Goal: Check status: Check status

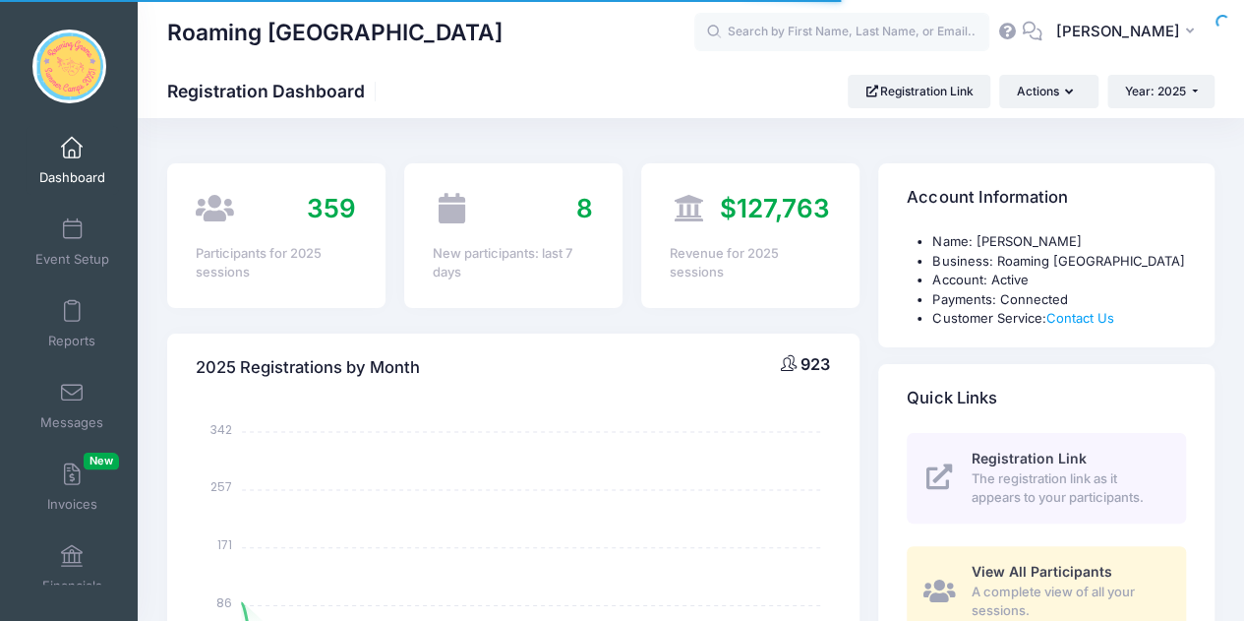
select select
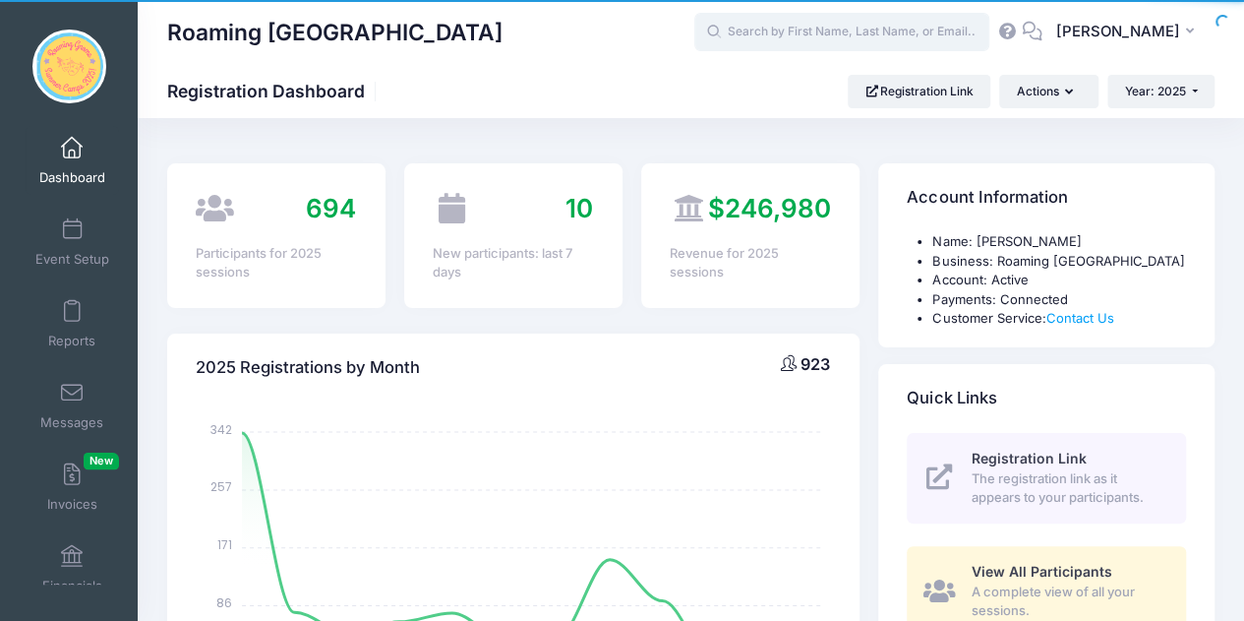
click at [840, 28] on input "text" at bounding box center [842, 32] width 295 height 39
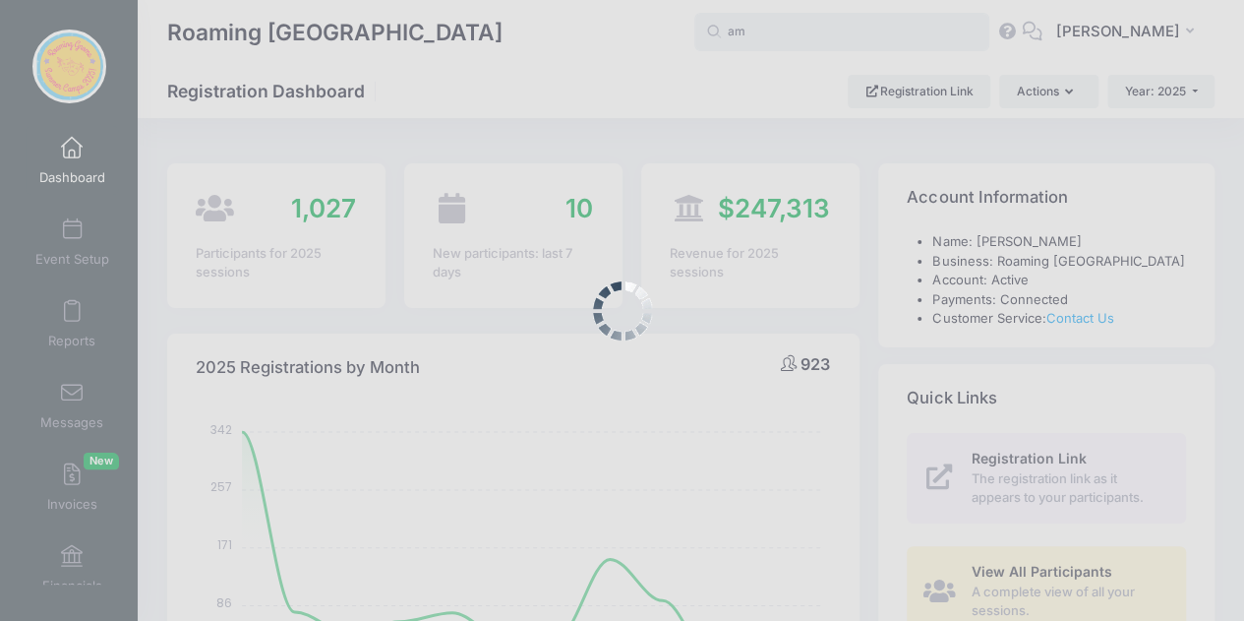
type input "a"
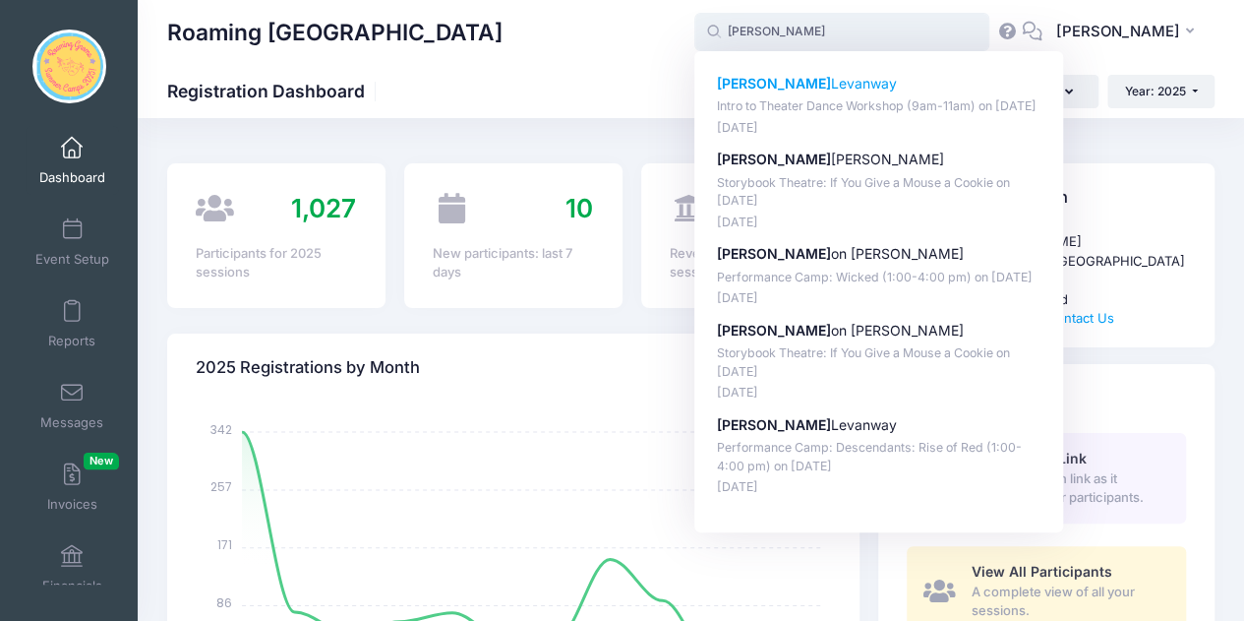
click at [766, 91] on p "James Levanway" at bounding box center [879, 84] width 325 height 21
type input "James Levanway (Intro to Theater Dance Workshop (9am-11am), Sep-06, 2025)"
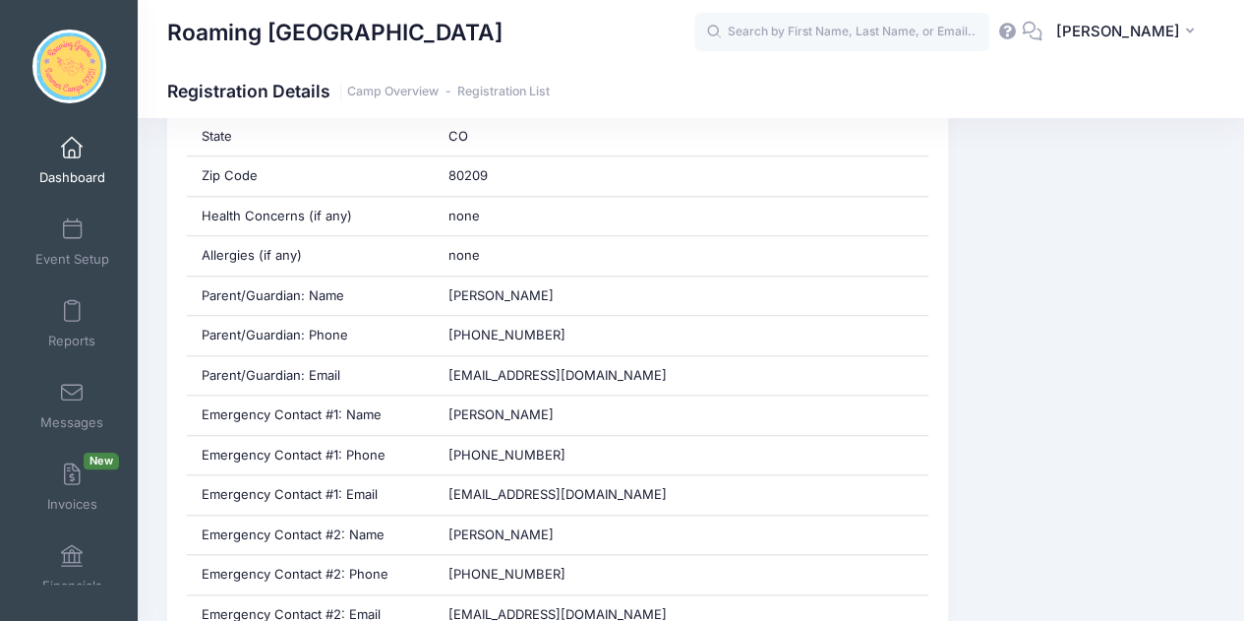
scroll to position [704, 0]
